Goal: Entertainment & Leisure: Consume media (video, audio)

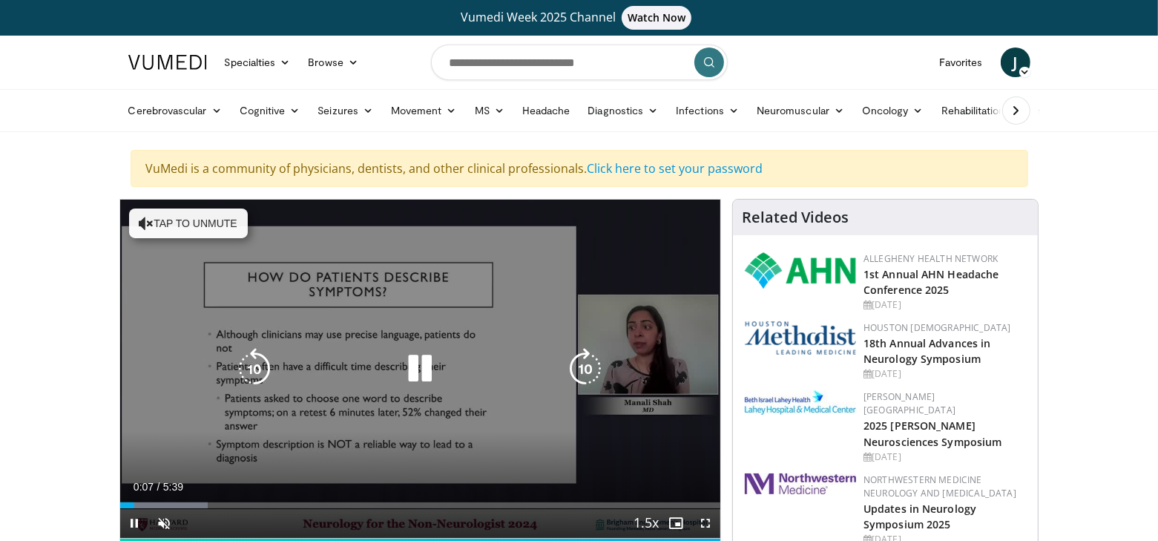
click at [163, 220] on button "Tap to unmute" at bounding box center [188, 224] width 119 height 30
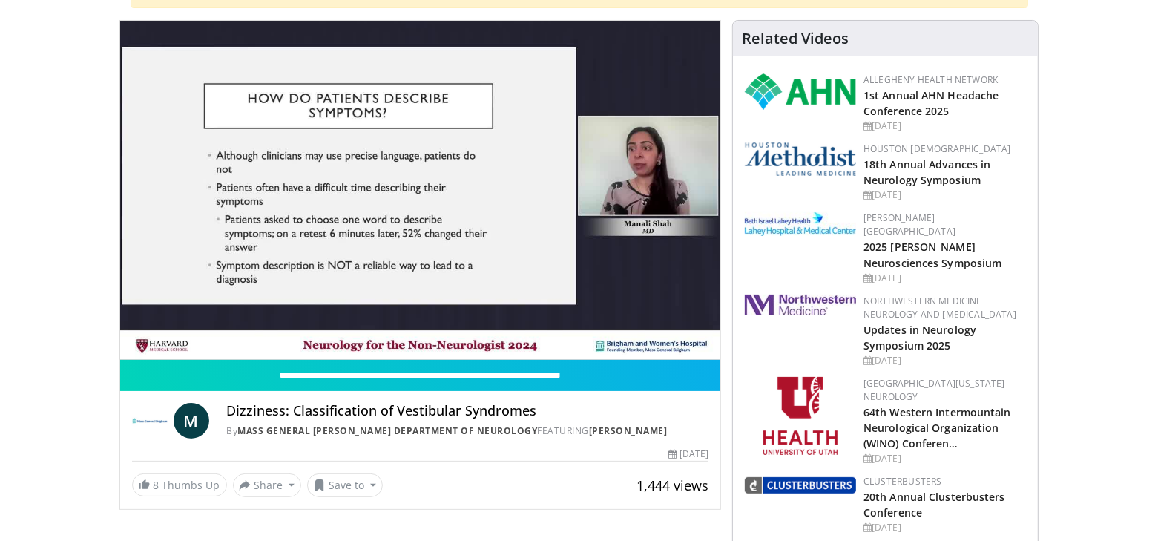
scroll to position [181, 0]
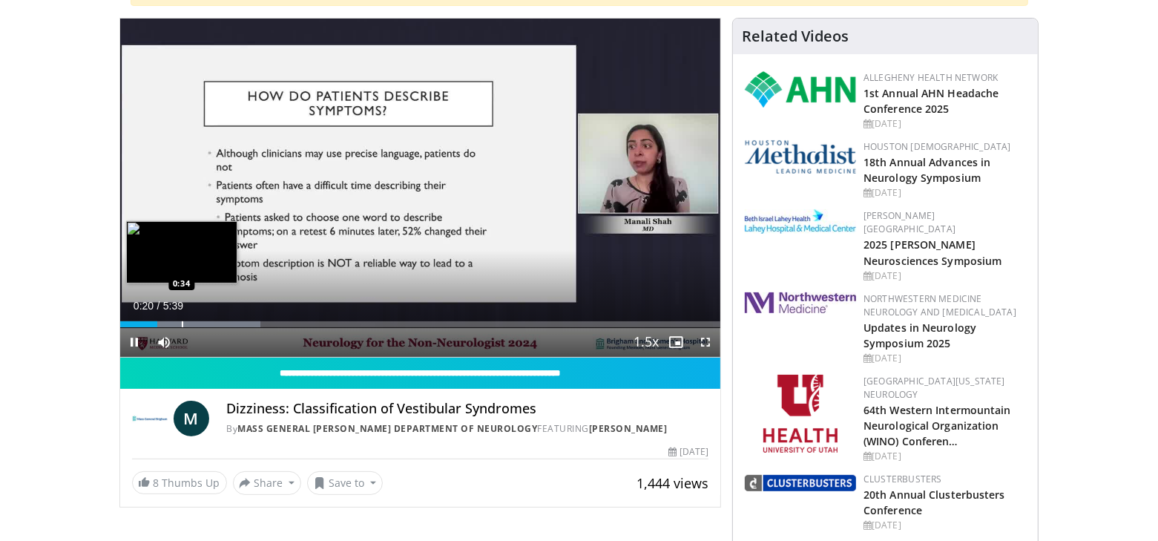
click at [183, 321] on div "Loaded : 23.39% 0:20 0:34" at bounding box center [420, 324] width 601 height 6
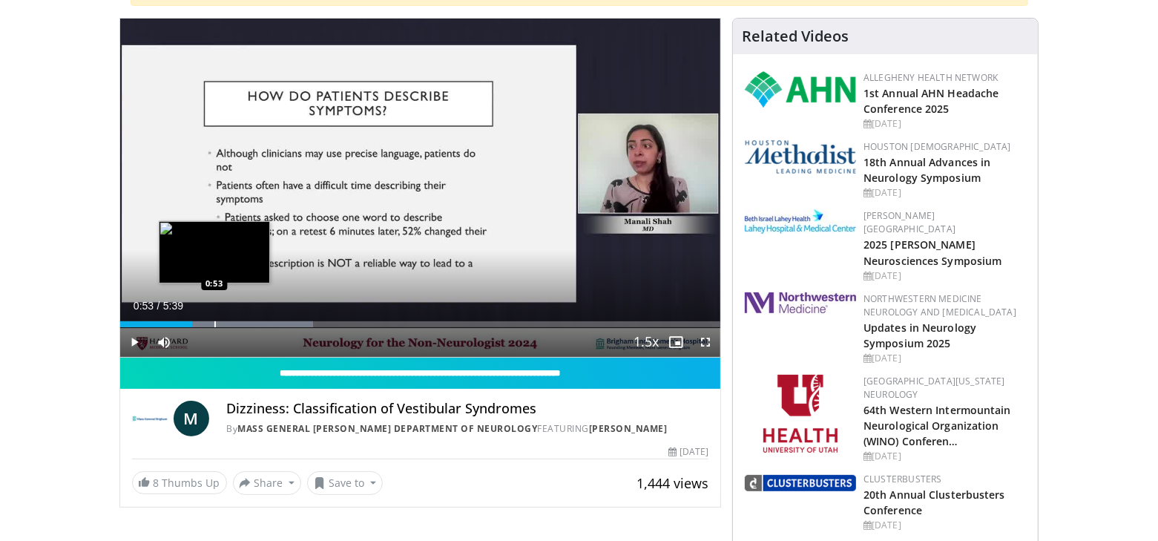
click at [214, 321] on div "Progress Bar" at bounding box center [214, 324] width 1 height 6
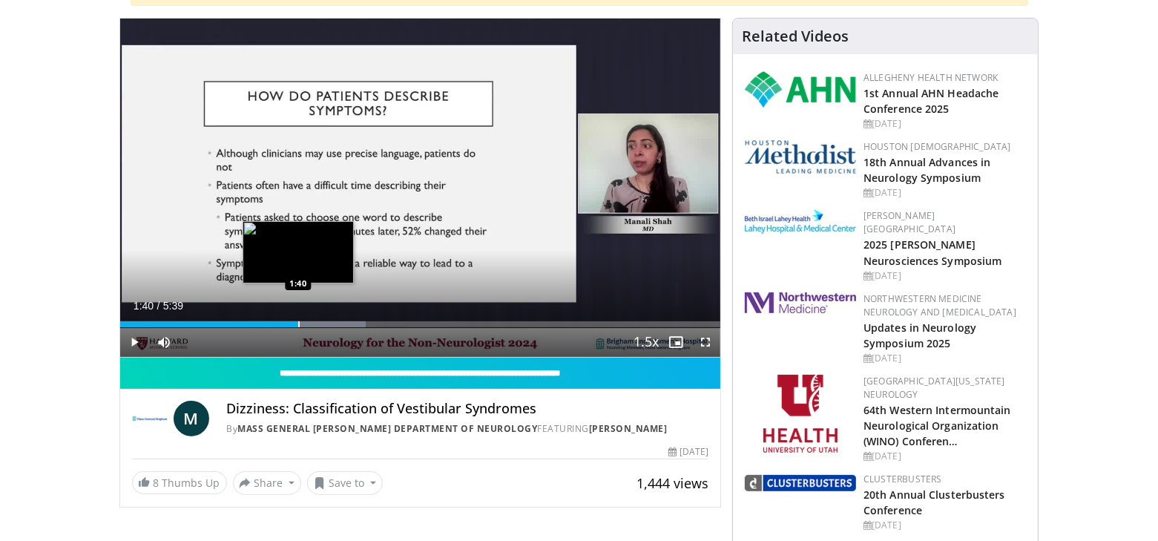
click at [298, 321] on div "Progress Bar" at bounding box center [298, 324] width 1 height 6
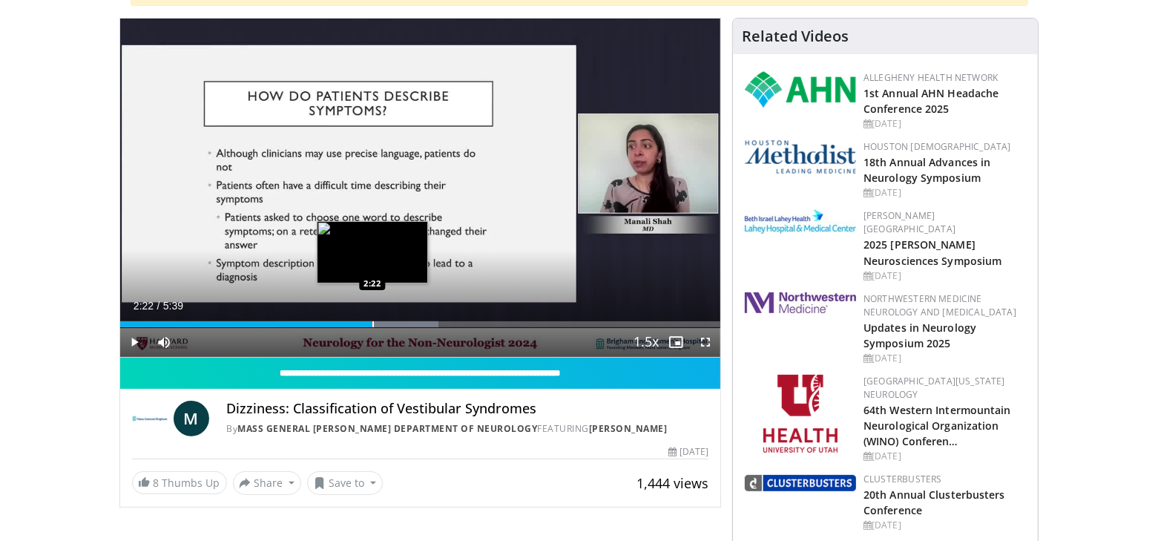
click at [373, 321] on div "Progress Bar" at bounding box center [373, 324] width 1 height 6
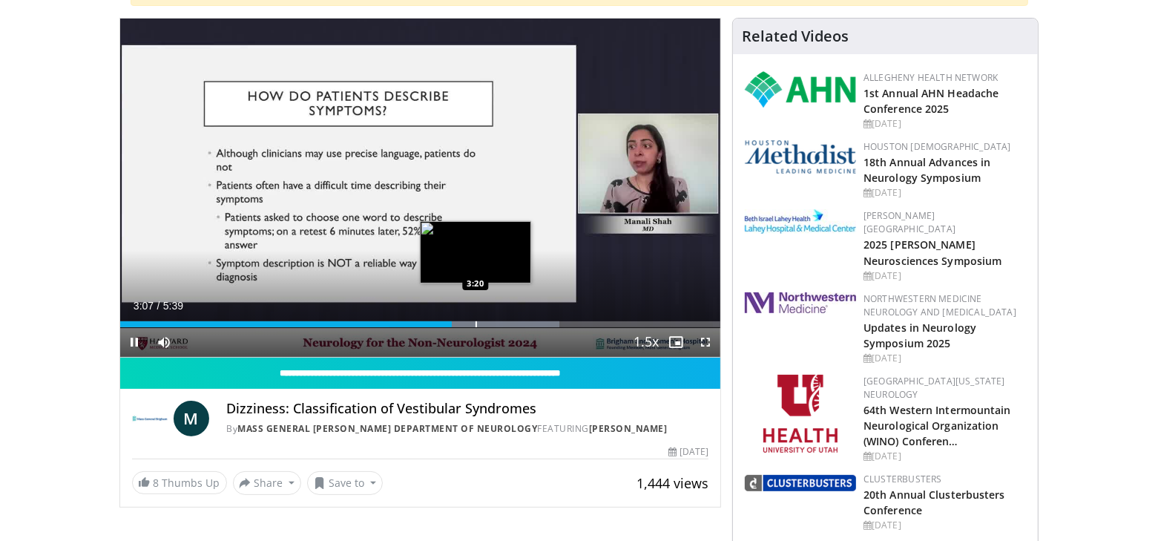
click at [476, 324] on div "Progress Bar" at bounding box center [476, 324] width 1 height 6
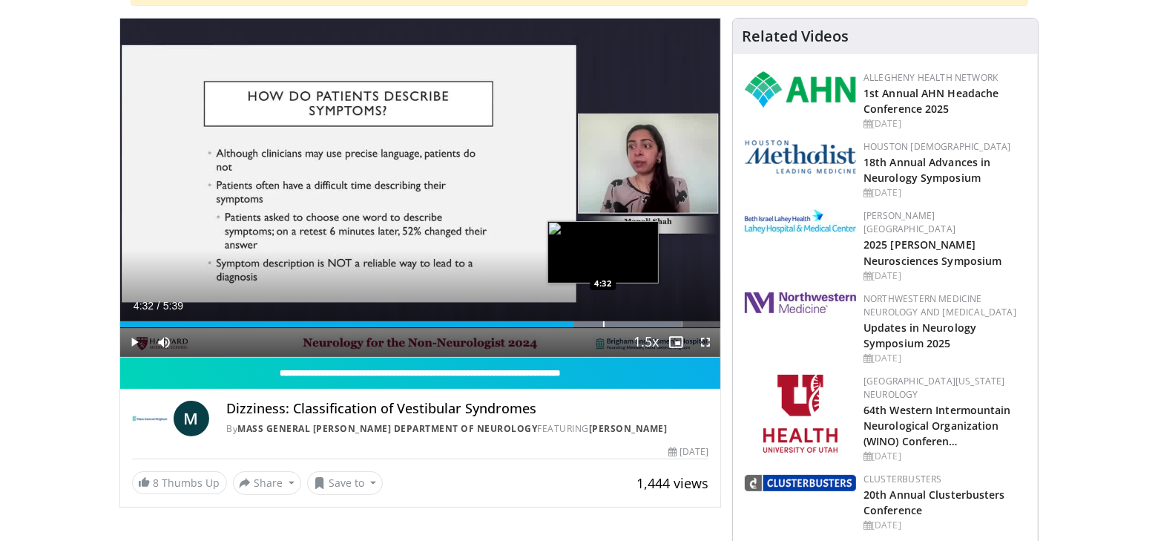
click at [603, 321] on div "Progress Bar" at bounding box center [603, 324] width 1 height 6
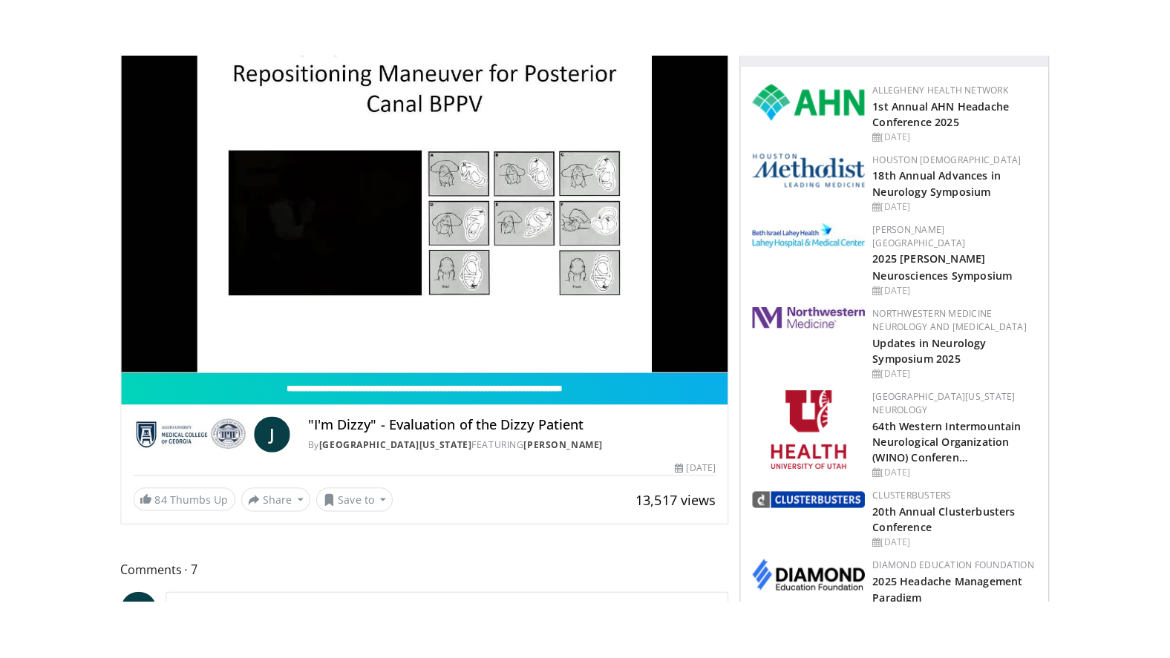
scroll to position [228, 0]
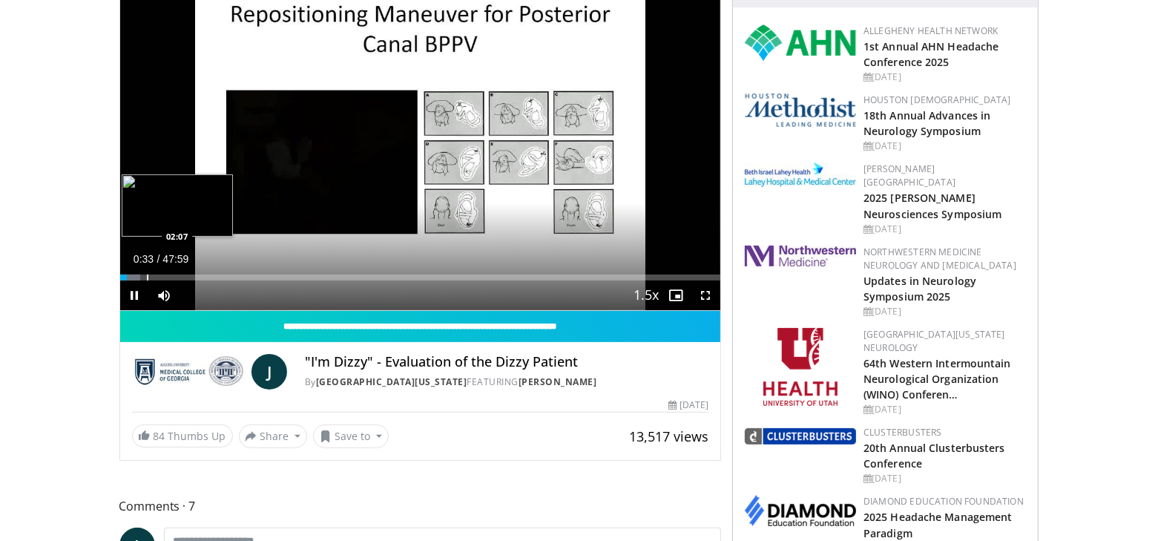
click at [147, 278] on div "Progress Bar" at bounding box center [147, 278] width 1 height 6
click at [191, 278] on div "Progress Bar" at bounding box center [191, 278] width 1 height 6
click at [212, 276] on div "Progress Bar" at bounding box center [212, 278] width 1 height 6
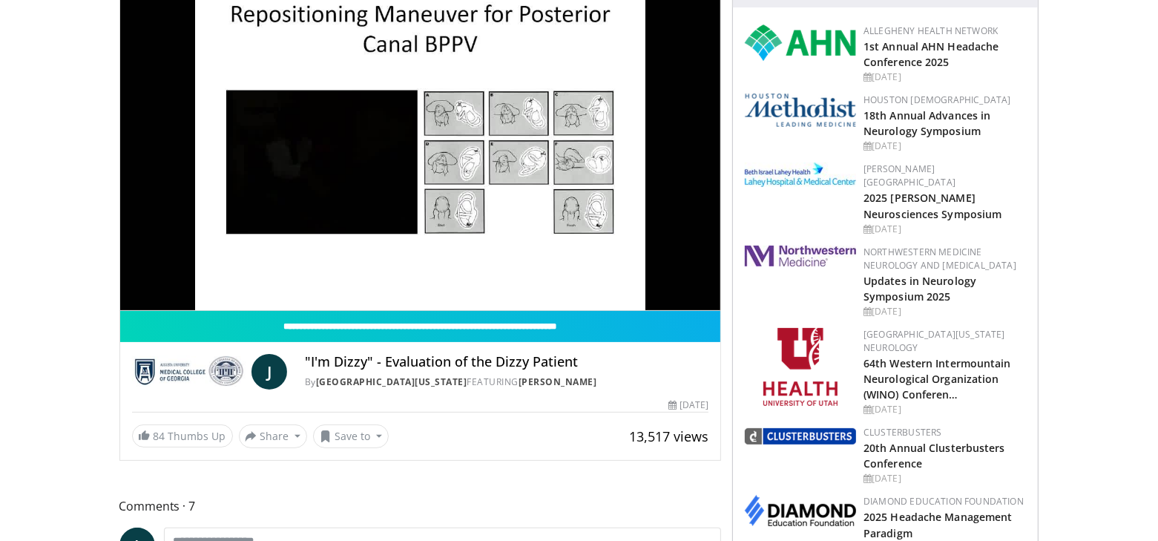
click at [706, 292] on video-js "**********" at bounding box center [420, 141] width 601 height 339
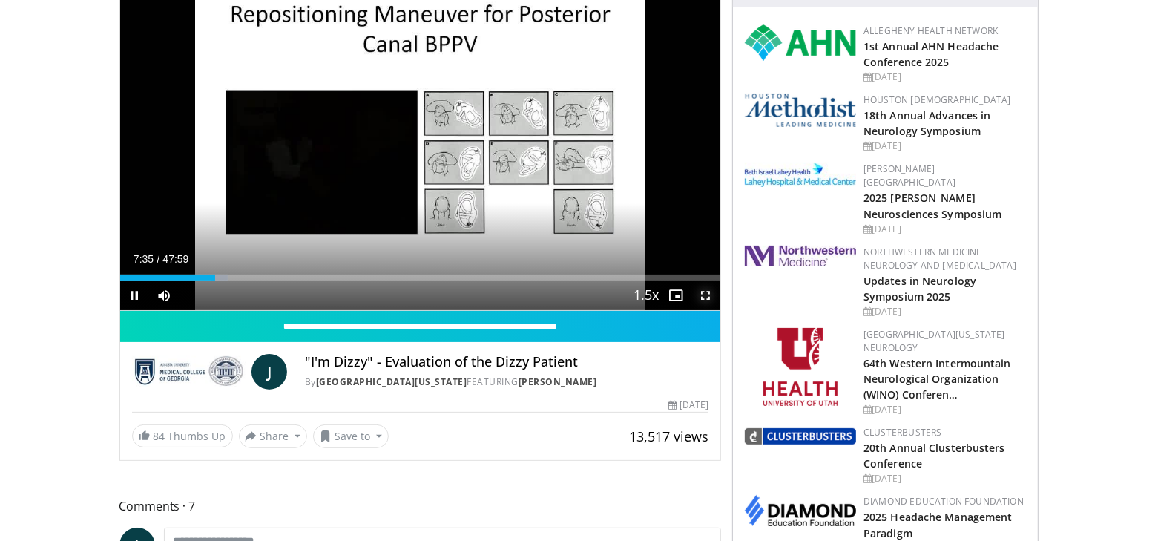
click at [708, 290] on span "Video Player" at bounding box center [706, 296] width 30 height 30
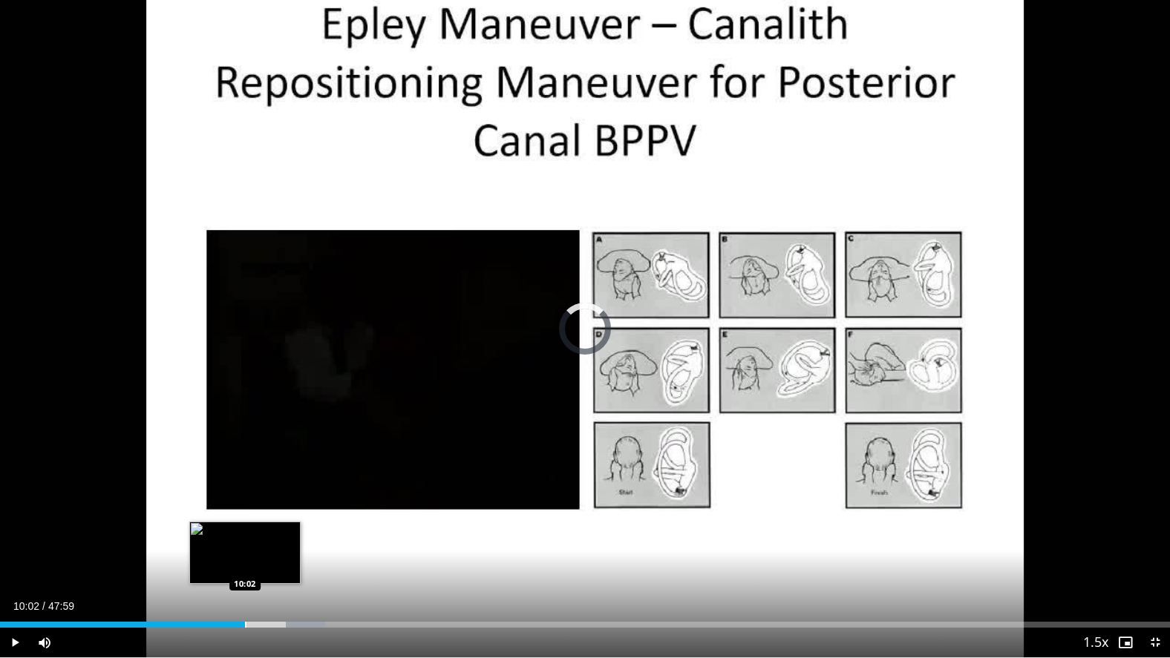
click at [245, 540] on div "Progress Bar" at bounding box center [245, 625] width 1 height 6
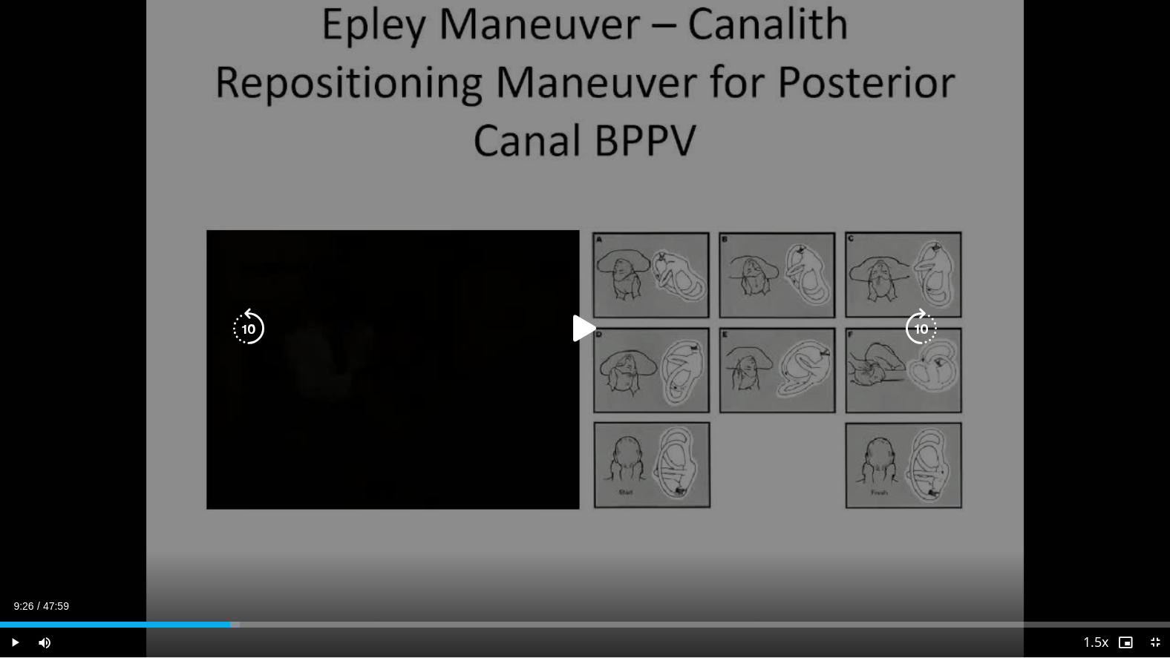
click at [230, 540] on div "Loaded : 20.49% 09:26 09:33" at bounding box center [585, 625] width 1170 height 6
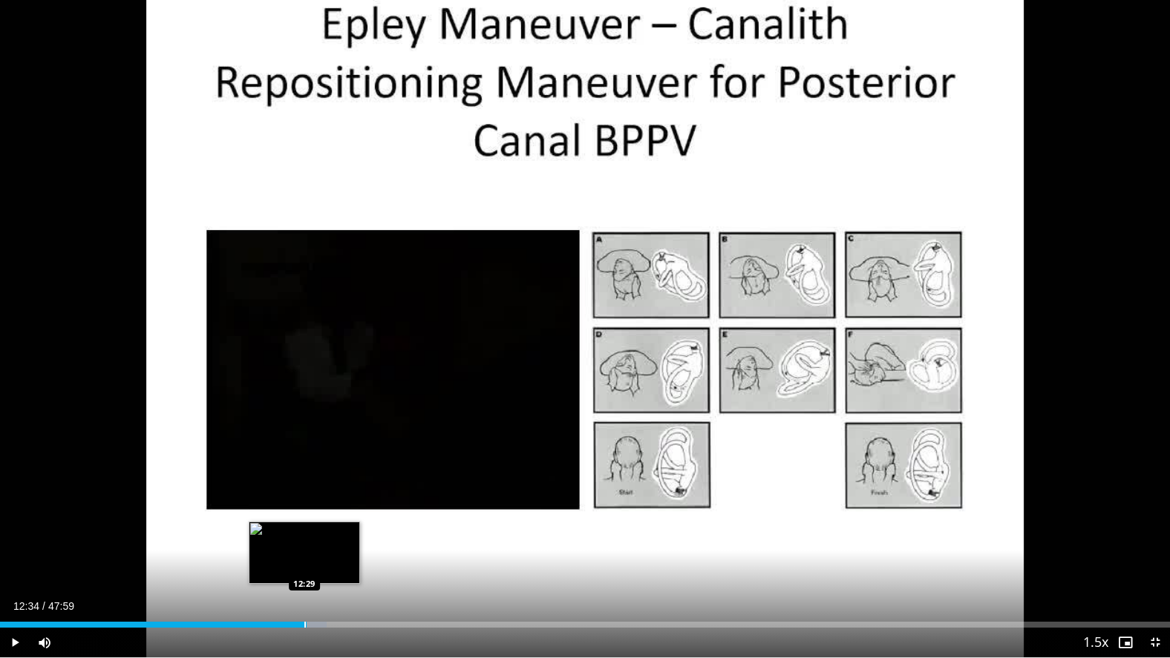
click at [306, 540] on div "Loaded : 27.90% 12:34 12:29" at bounding box center [585, 625] width 1170 height 6
click at [293, 540] on div "Progress Bar" at bounding box center [293, 625] width 1 height 6
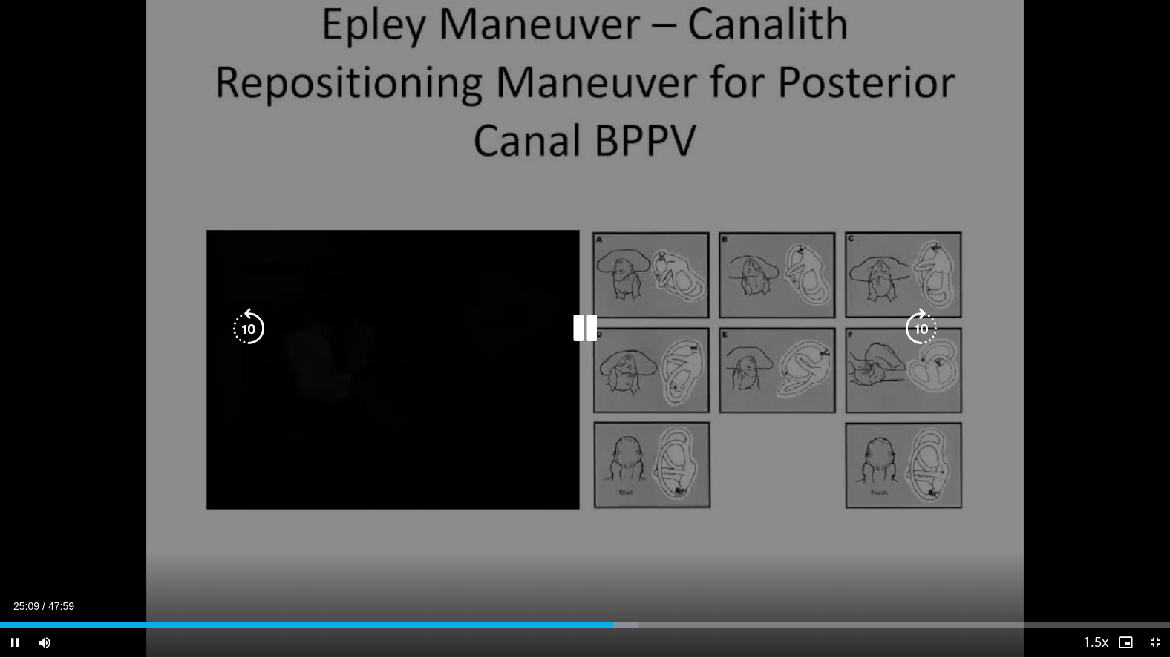
click at [246, 323] on icon "Video Player" at bounding box center [249, 329] width 42 height 42
click at [249, 331] on icon "Video Player" at bounding box center [249, 329] width 42 height 42
click at [249, 330] on icon "Video Player" at bounding box center [249, 329] width 42 height 42
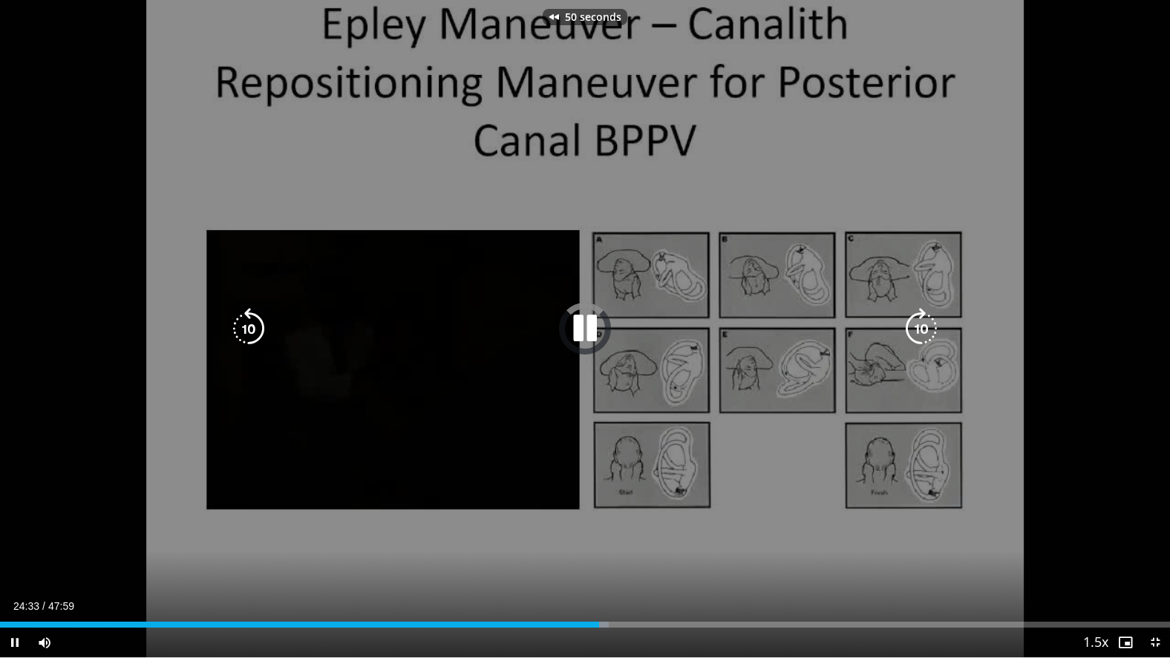
click at [249, 330] on icon "Video Player" at bounding box center [249, 329] width 42 height 42
click at [249, 329] on icon "Video Player" at bounding box center [249, 329] width 42 height 42
click at [247, 329] on icon "Video Player" at bounding box center [249, 329] width 42 height 42
click at [246, 329] on icon "Video Player" at bounding box center [249, 329] width 42 height 42
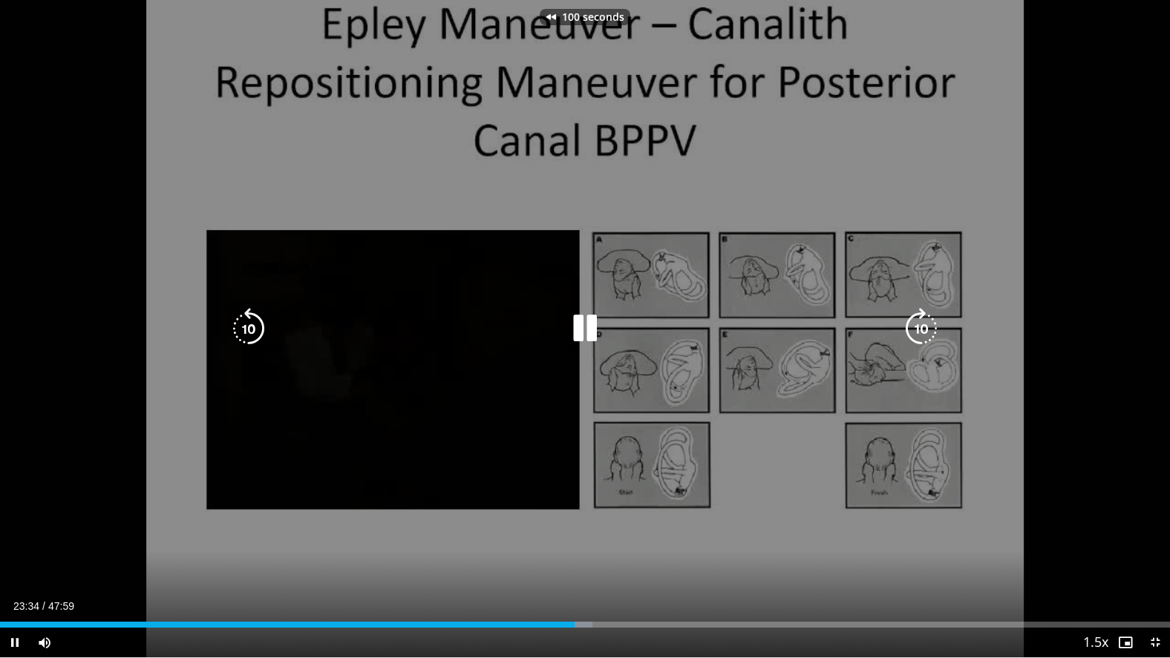
click at [244, 329] on icon "Video Player" at bounding box center [249, 329] width 42 height 42
click at [243, 328] on icon "Video Player" at bounding box center [249, 329] width 42 height 42
click at [242, 328] on icon "Video Player" at bounding box center [249, 329] width 42 height 42
click at [913, 323] on icon "Video Player" at bounding box center [921, 329] width 42 height 42
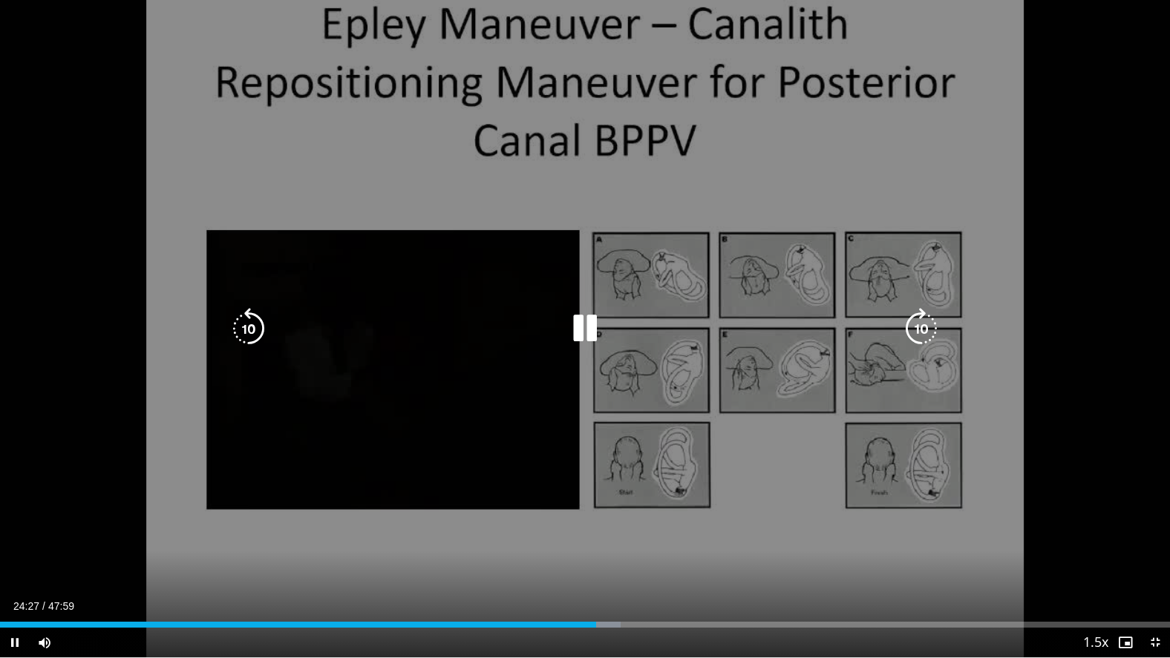
click at [928, 326] on icon "Video Player" at bounding box center [921, 329] width 42 height 42
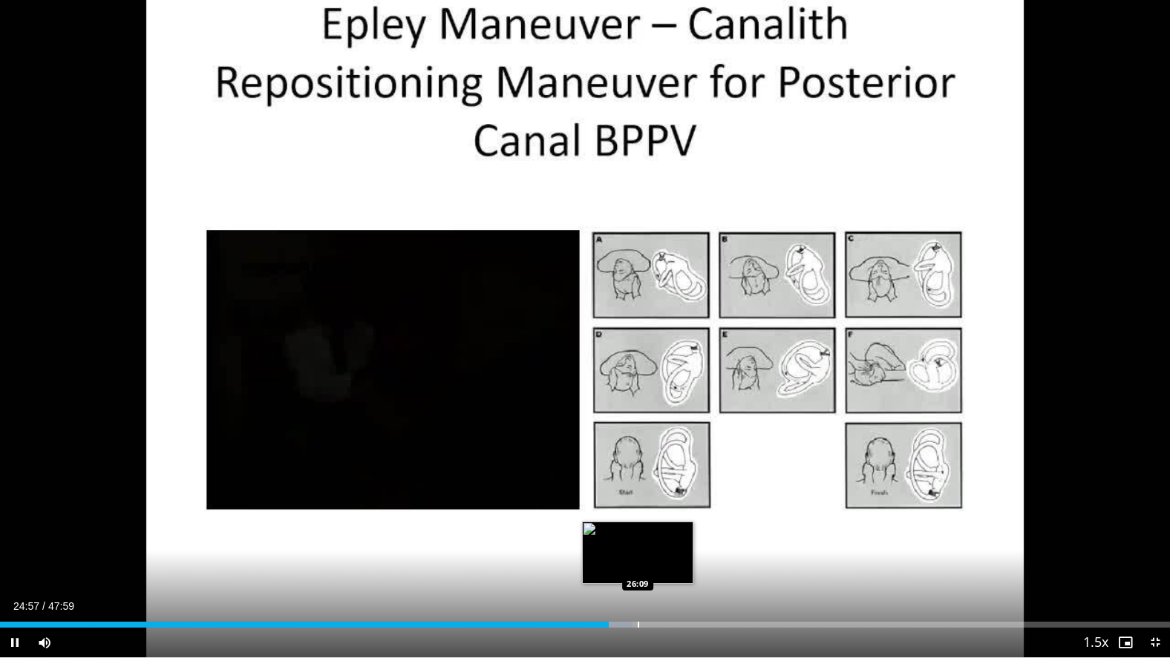
click at [637, 540] on div "Progress Bar" at bounding box center [637, 625] width 1 height 6
click at [634, 540] on div "Progress Bar" at bounding box center [634, 625] width 1 height 6
click at [629, 540] on div "Progress Bar" at bounding box center [629, 625] width 1 height 6
click at [618, 540] on div "Progress Bar" at bounding box center [618, 625] width 1 height 6
click at [611, 540] on div "Progress Bar" at bounding box center [611, 625] width 1 height 6
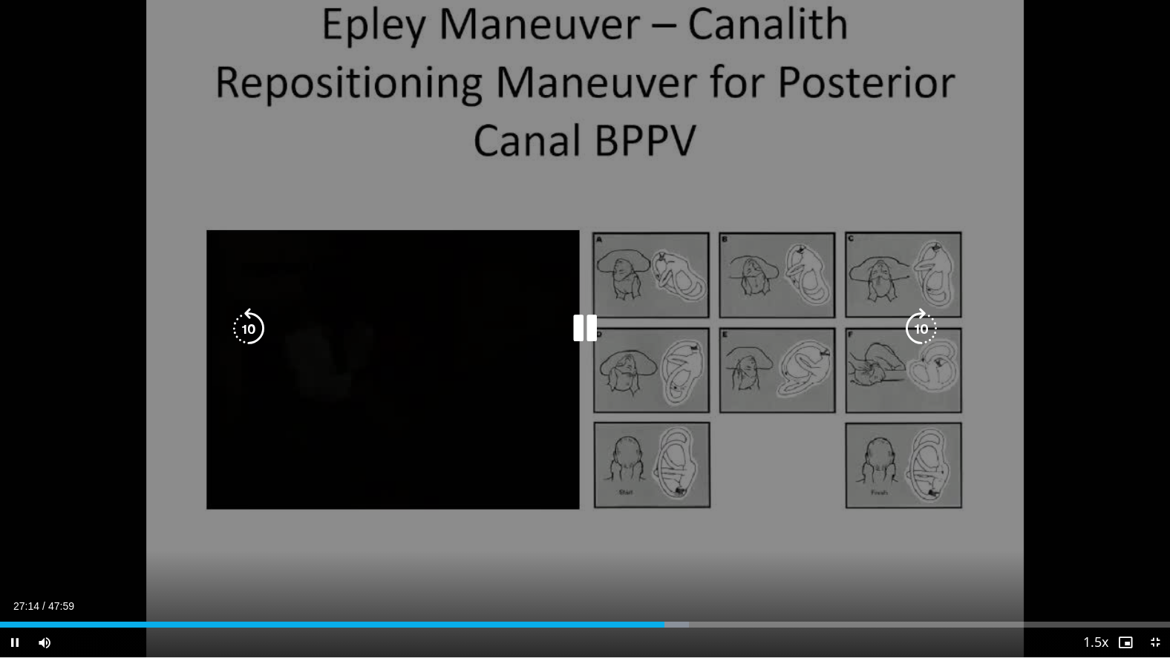
click at [583, 329] on icon "Video Player" at bounding box center [585, 329] width 42 height 42
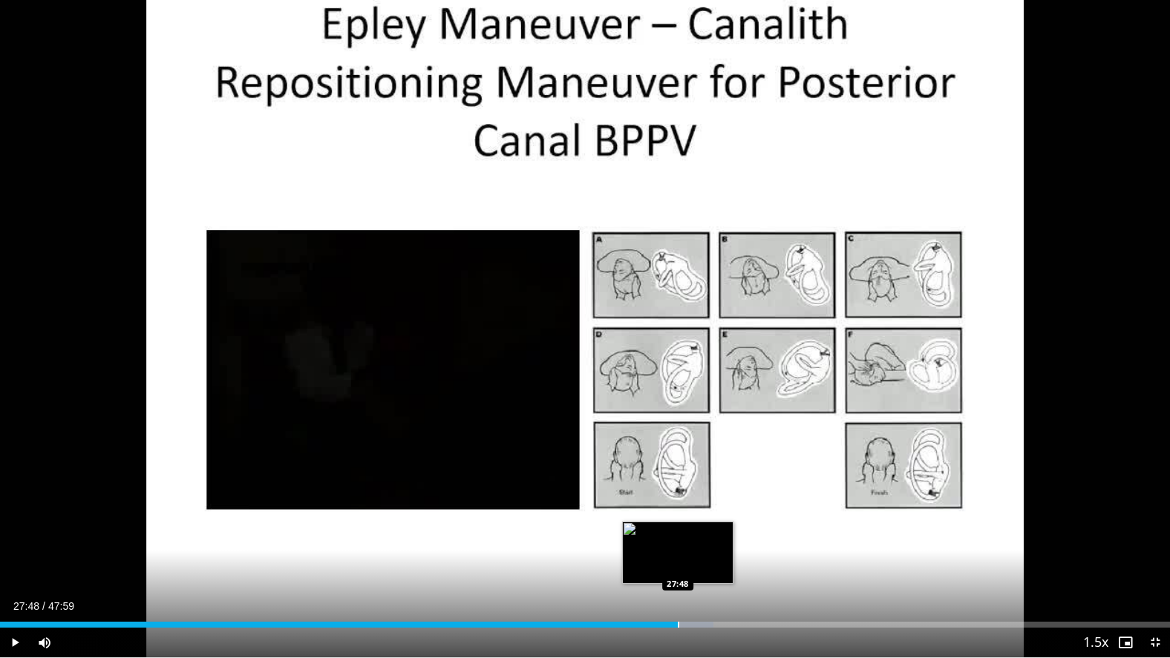
click at [678, 540] on div "Progress Bar" at bounding box center [678, 625] width 1 height 6
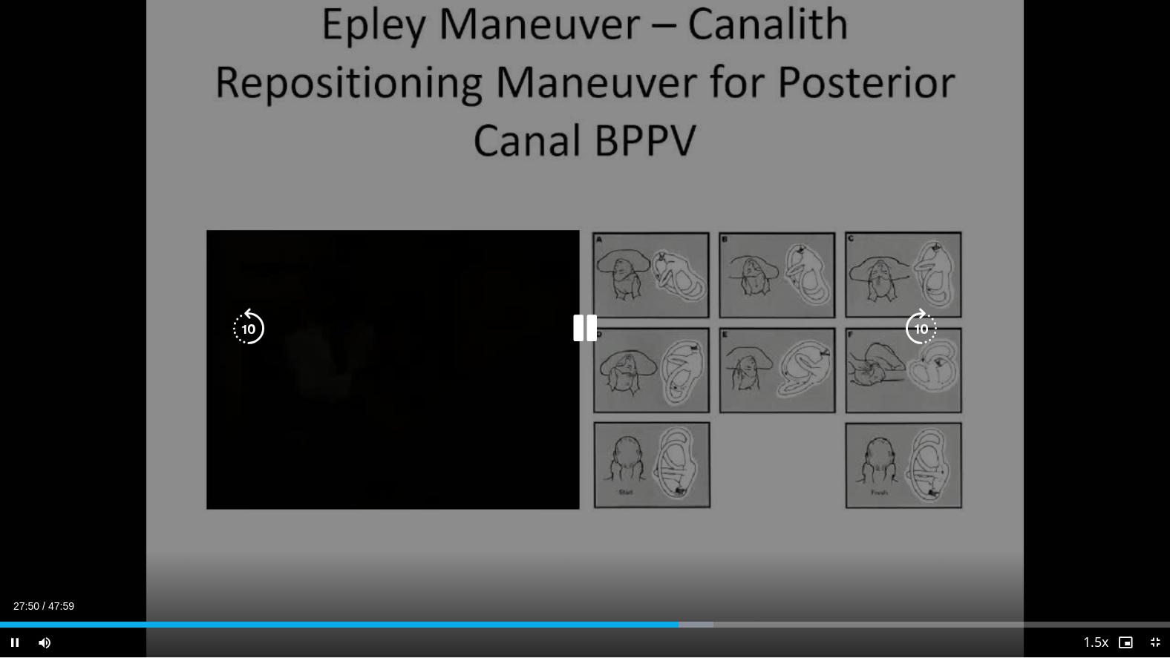
click at [577, 324] on icon "Video Player" at bounding box center [585, 329] width 42 height 42
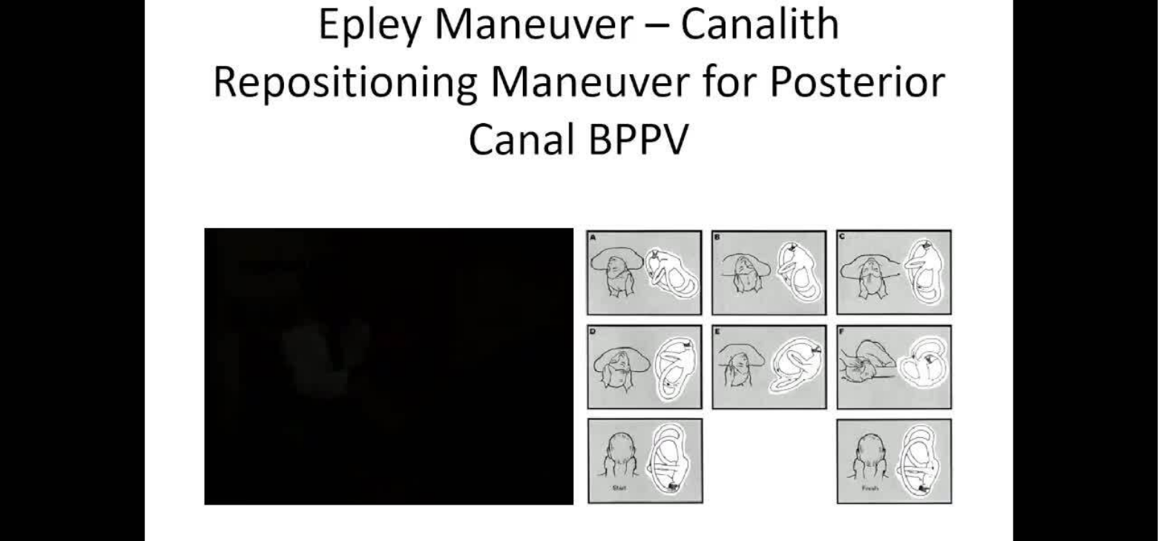
scroll to position [0, 0]
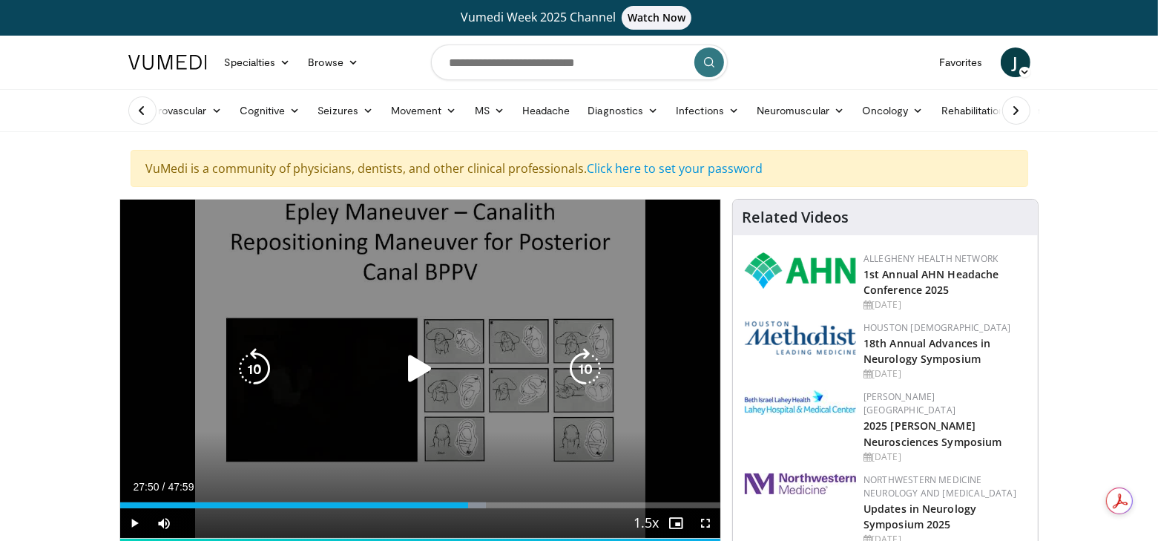
click at [422, 366] on icon "Video Player" at bounding box center [420, 369] width 42 height 42
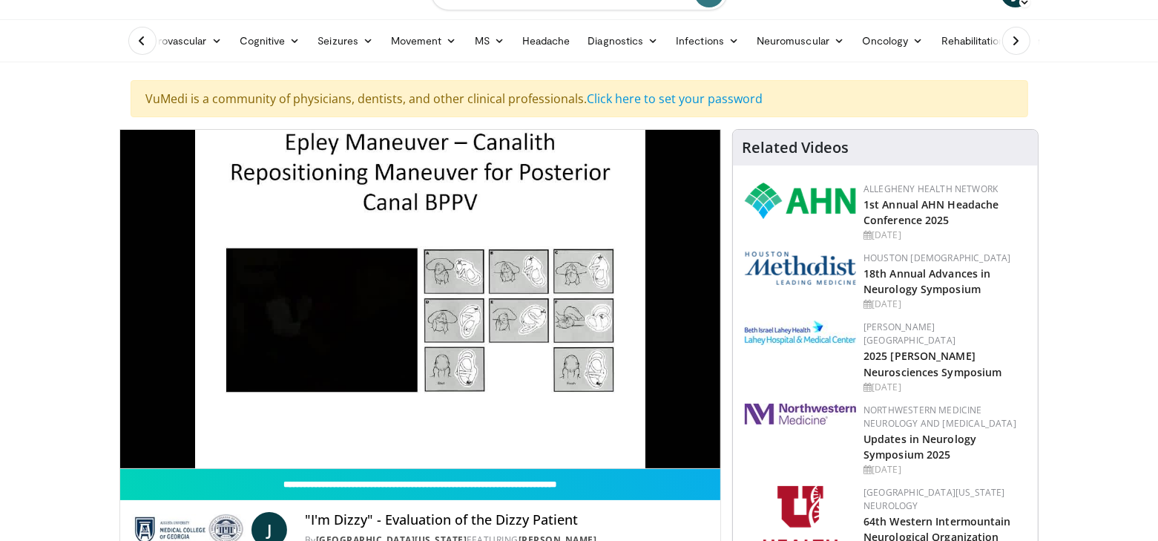
scroll to position [65, 0]
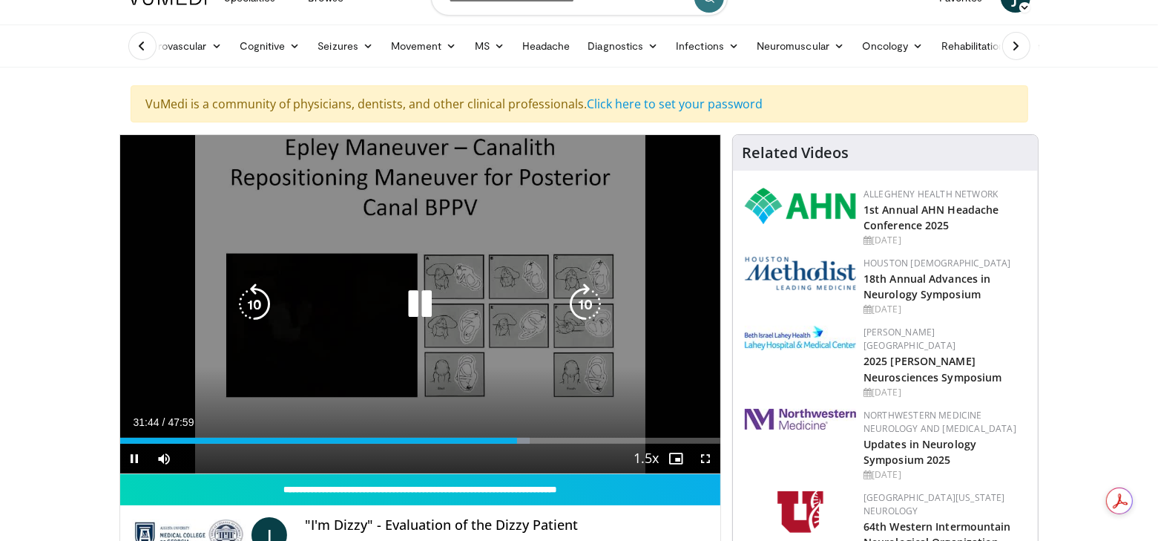
click at [426, 310] on icon "Video Player" at bounding box center [420, 304] width 42 height 42
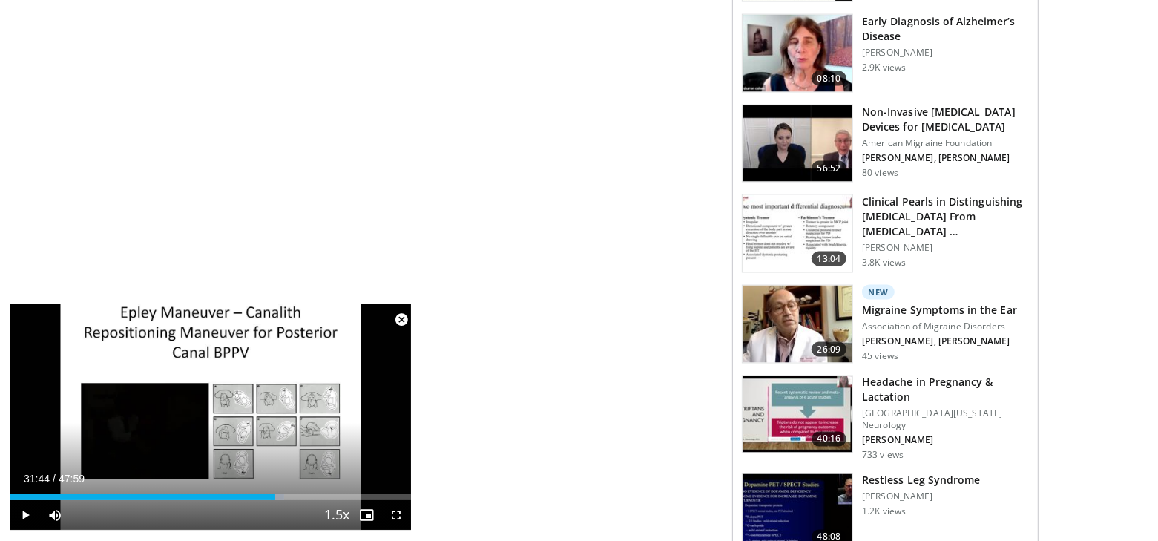
scroll to position [2111, 0]
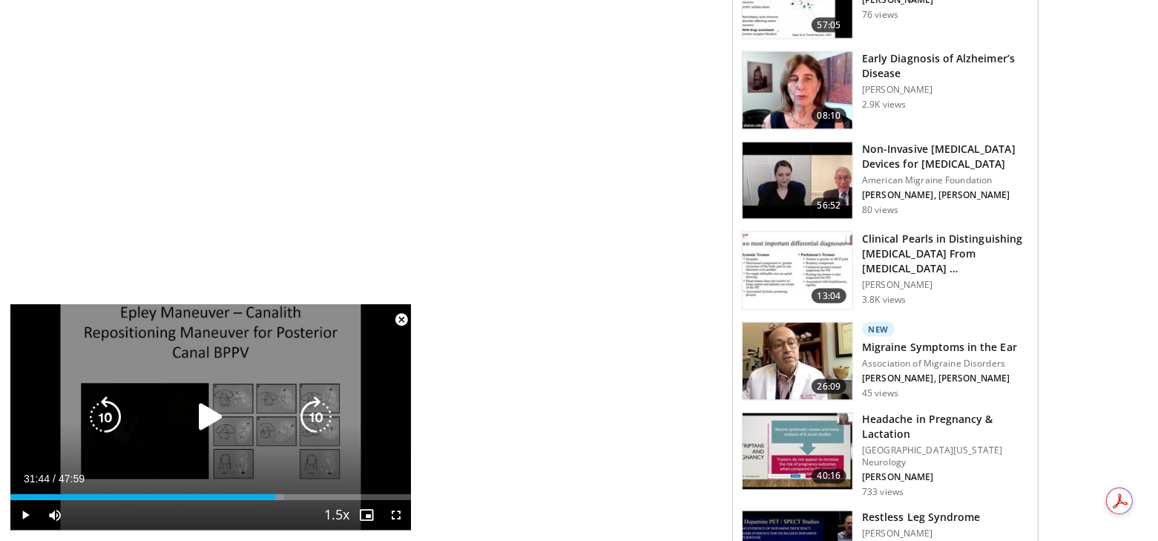
click at [232, 355] on div "10 seconds Tap to unmute" at bounding box center [210, 417] width 401 height 226
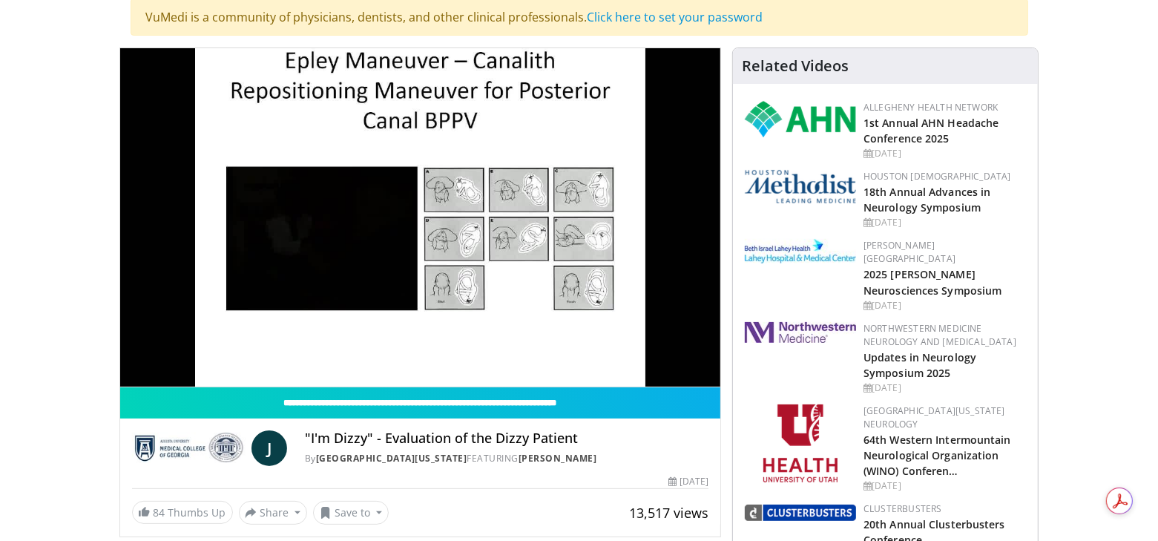
scroll to position [135, 0]
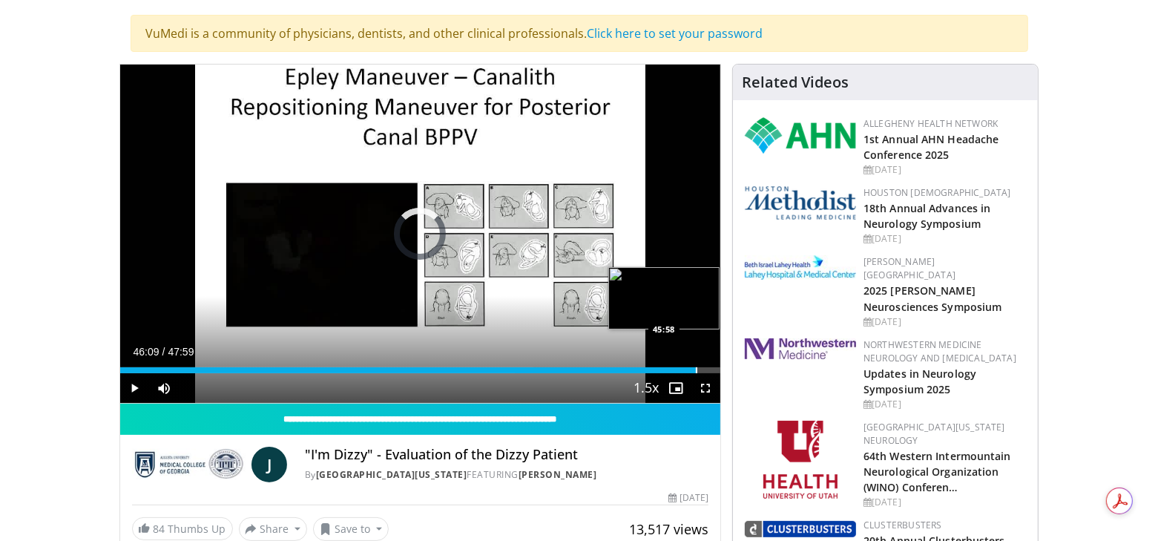
click at [694, 370] on div "Loaded : 68.90% 46:02 45:58" at bounding box center [420, 370] width 601 height 6
click at [660, 367] on div "Progress Bar" at bounding box center [660, 370] width 1 height 6
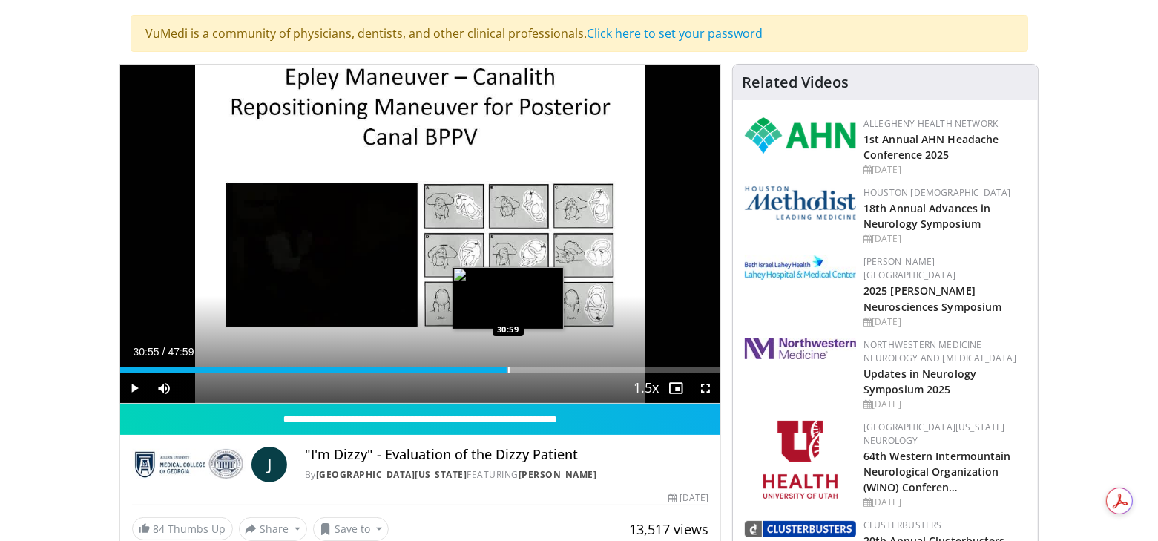
click at [507, 364] on div "Loaded : 64.77% 30:55 30:59" at bounding box center [420, 366] width 601 height 14
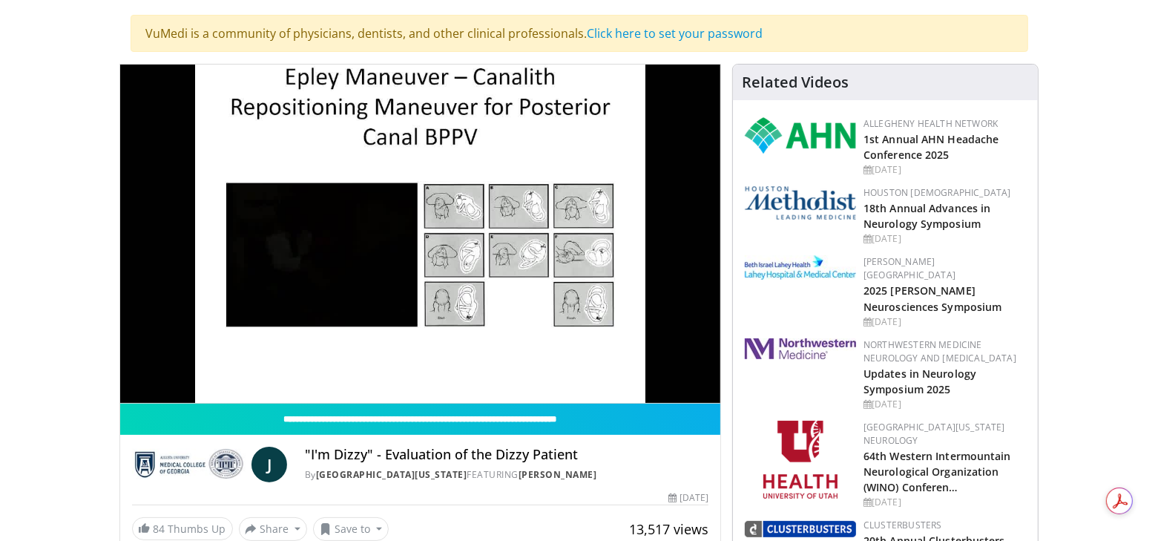
click at [515, 370] on video-js "**********" at bounding box center [420, 234] width 601 height 339
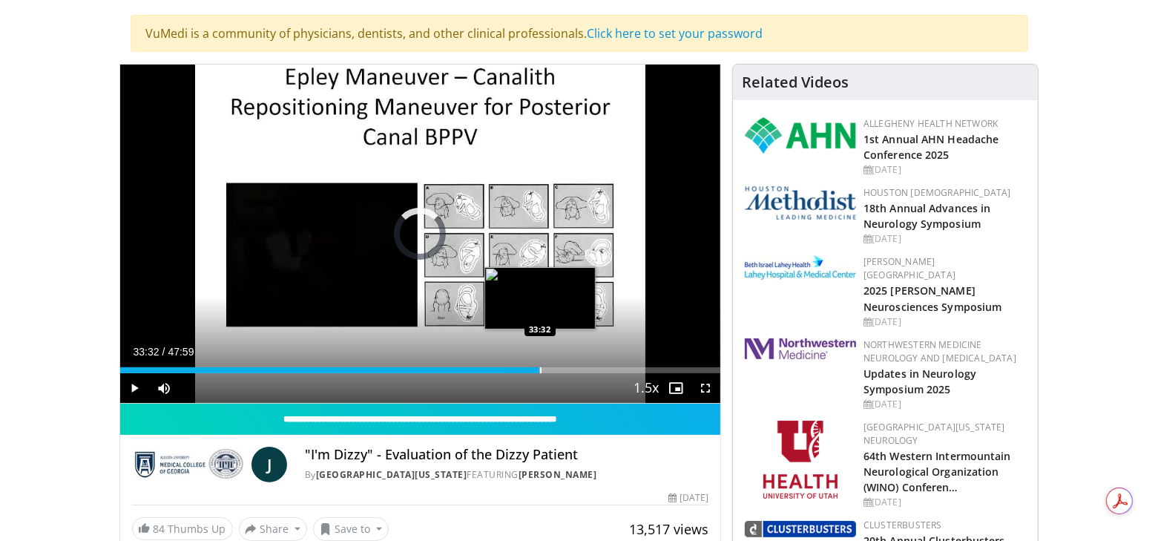
click at [540, 367] on div "Progress Bar" at bounding box center [540, 370] width 1 height 6
click at [560, 370] on div "Progress Bar" at bounding box center [560, 370] width 1 height 6
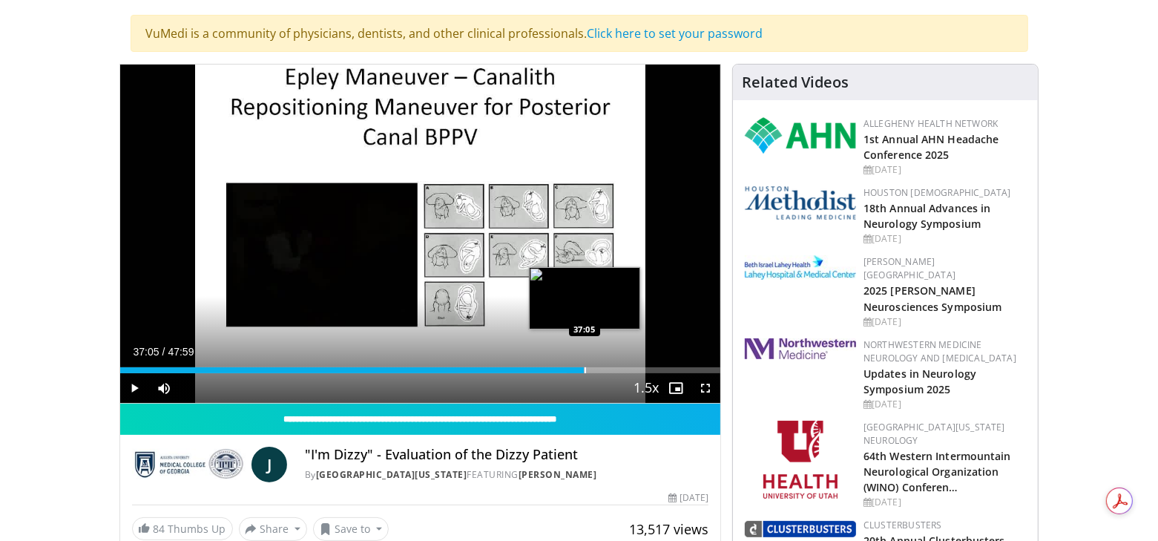
click at [585, 371] on div "Progress Bar" at bounding box center [585, 370] width 1 height 6
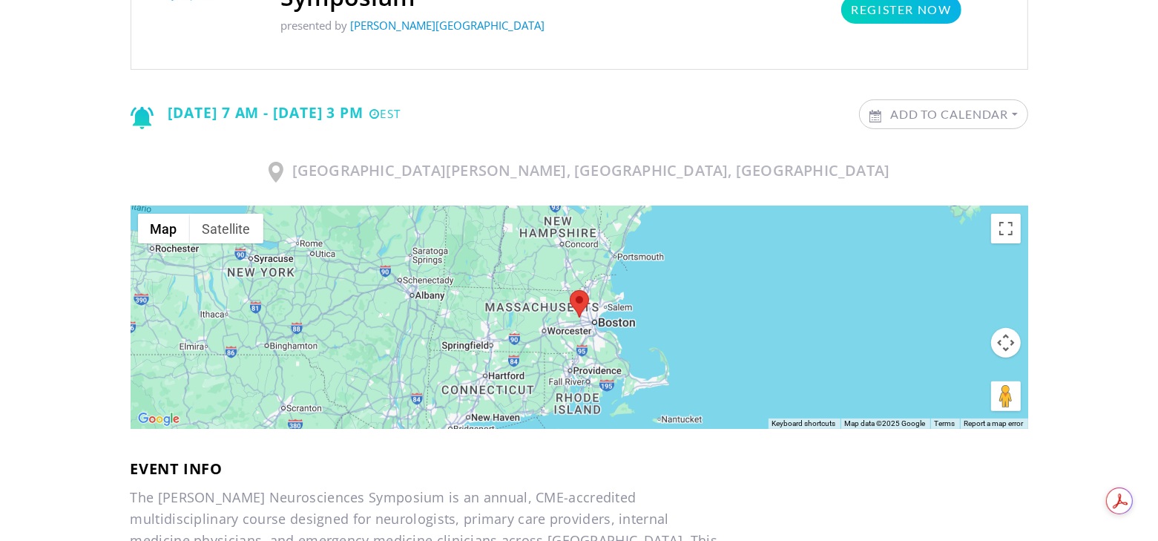
scroll to position [307, 0]
